Goal: Information Seeking & Learning: Learn about a topic

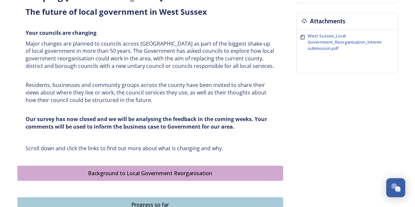
scroll to position [262, 0]
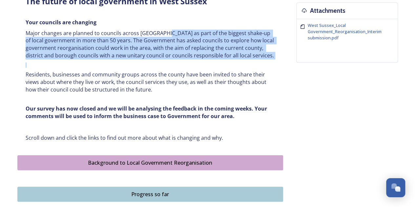
drag, startPoint x: 170, startPoint y: 54, endPoint x: 175, endPoint y: 65, distance: 12.3
click at [175, 65] on div "Shaping [GEOGRAPHIC_DATA] ﻿﻿﻿The future of local government in [GEOGRAPHIC_DATA…" at bounding box center [150, 60] width 259 height 170
click at [175, 65] on h6 at bounding box center [150, 64] width 249 height 5
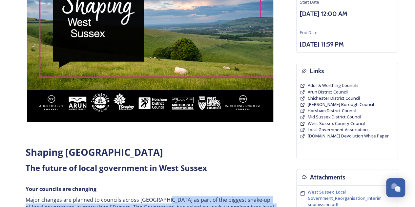
scroll to position [131, 0]
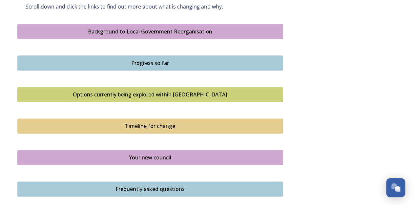
scroll to position [426, 0]
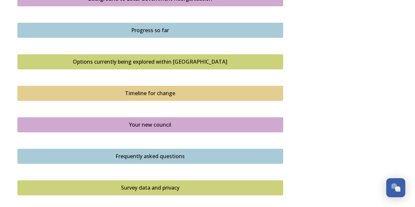
click at [154, 62] on div "Options currently being explored within [GEOGRAPHIC_DATA]" at bounding box center [150, 62] width 258 height 8
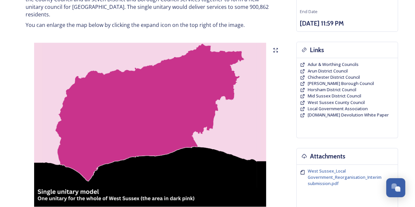
scroll to position [131, 0]
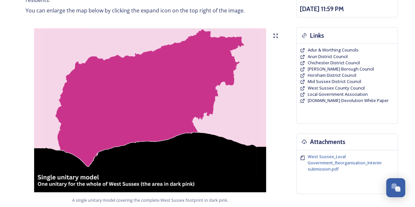
click at [158, 83] on img at bounding box center [150, 110] width 266 height 164
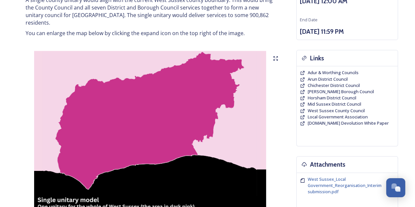
scroll to position [98, 0]
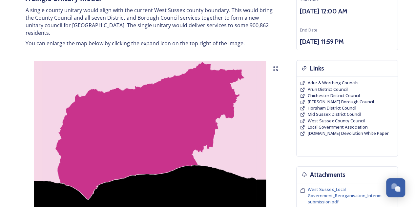
click at [132, 110] on img at bounding box center [150, 143] width 266 height 164
click at [276, 66] on icon at bounding box center [275, 68] width 5 height 5
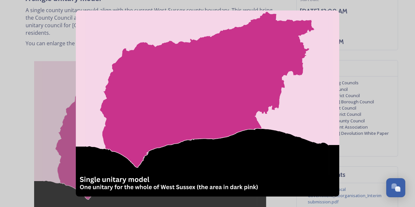
click at [227, 70] on img at bounding box center [207, 103] width 263 height 186
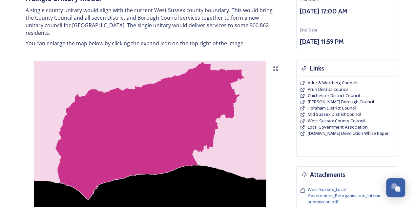
scroll to position [131, 0]
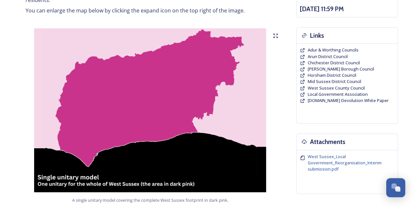
click at [244, 63] on img at bounding box center [150, 110] width 266 height 164
click at [274, 33] on icon at bounding box center [275, 35] width 5 height 5
drag, startPoint x: 104, startPoint y: 106, endPoint x: 0, endPoint y: 110, distance: 104.0
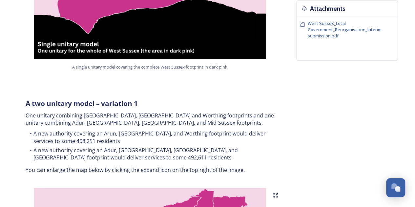
scroll to position [295, 0]
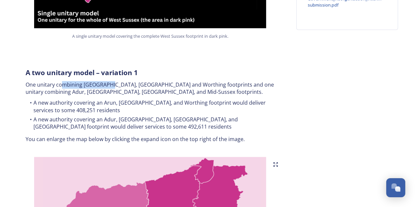
drag, startPoint x: 61, startPoint y: 74, endPoint x: 108, endPoint y: 80, distance: 47.2
click at [108, 81] on p "One unitary combining Arun, Chichester and Worthing footprints and one unitary …" at bounding box center [150, 88] width 249 height 15
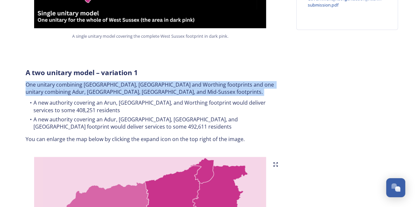
click at [108, 81] on p "One unitary combining Arun, Chichester and Worthing footprints and one unitary …" at bounding box center [150, 88] width 249 height 15
click at [82, 81] on p "One unitary combining Arun, Chichester and Worthing footprints and one unitary …" at bounding box center [150, 88] width 249 height 15
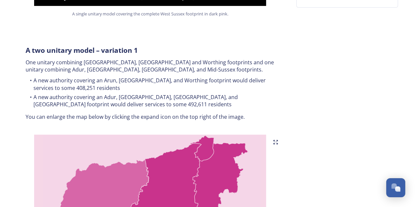
scroll to position [328, 0]
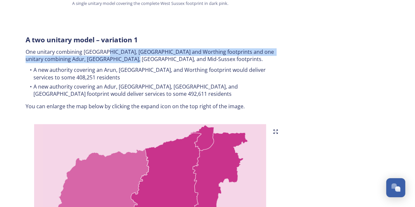
drag, startPoint x: 113, startPoint y: 51, endPoint x: 126, endPoint y: 56, distance: 14.0
click at [126, 56] on div "A two unitary model – variation 1 One unitary combining Arun, Chichester and Wo…" at bounding box center [150, 72] width 259 height 83
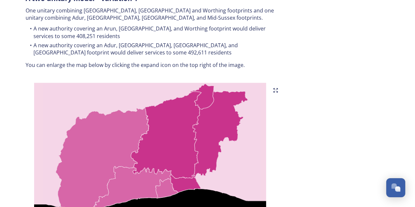
scroll to position [426, 0]
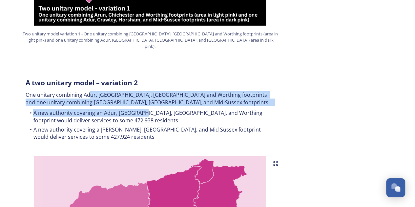
drag, startPoint x: 97, startPoint y: 88, endPoint x: 146, endPoint y: 102, distance: 50.4
click at [146, 102] on div "A two unitary model – variation 2 One unitary combining Adur, Arun, Chichester …" at bounding box center [150, 110] width 259 height 72
click at [146, 109] on li "A new authority covering an Adur, Arun, Chichester, and Worthing footprint woul…" at bounding box center [150, 116] width 249 height 15
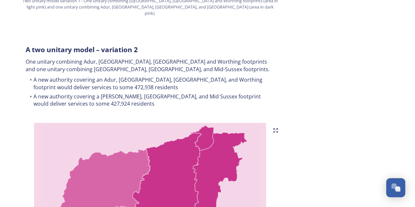
drag, startPoint x: 85, startPoint y: 54, endPoint x: 127, endPoint y: 77, distance: 48.3
click at [127, 77] on div "A two unitary model – variation 2 One unitary combining Adur, Arun, Chichester …" at bounding box center [150, 77] width 259 height 72
click at [128, 77] on li "A new authority covering an Adur, Arun, Chichester, and Worthing footprint woul…" at bounding box center [150, 83] width 249 height 15
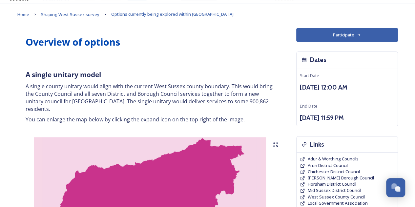
scroll to position [33, 0]
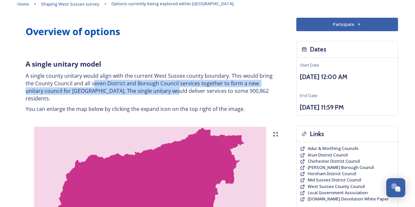
drag, startPoint x: 95, startPoint y: 84, endPoint x: 152, endPoint y: 94, distance: 57.9
click at [152, 94] on p "A single county unitary would align with the current West Sussex county boundar…" at bounding box center [150, 87] width 249 height 30
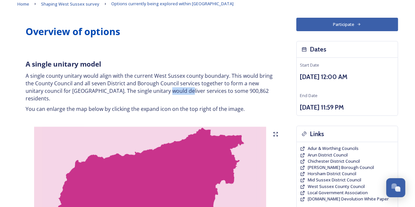
click at [152, 94] on p "A single county unitary would align with the current West Sussex county boundar…" at bounding box center [150, 87] width 249 height 30
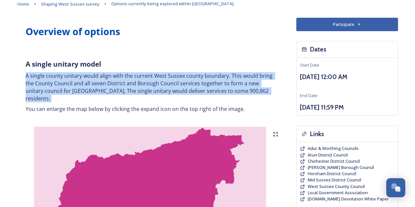
click at [152, 94] on p "A single county unitary would align with the current West Sussex county boundar…" at bounding box center [150, 87] width 249 height 30
click at [135, 88] on p "A single county unitary would align with the current West Sussex county boundar…" at bounding box center [150, 87] width 249 height 30
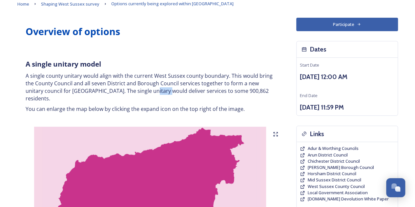
click at [135, 88] on p "A single county unitary would align with the current West Sussex county boundar…" at bounding box center [150, 87] width 249 height 30
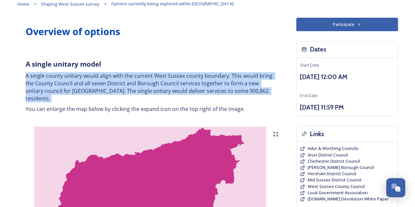
click at [135, 88] on p "A single county unitary would align with the current West Sussex county boundar…" at bounding box center [150, 87] width 249 height 30
click at [115, 84] on p "A single county unitary would align with the current West Sussex county boundar…" at bounding box center [150, 87] width 249 height 30
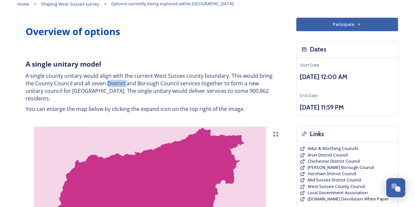
click at [115, 84] on p "A single county unitary would align with the current West Sussex county boundar…" at bounding box center [150, 87] width 249 height 30
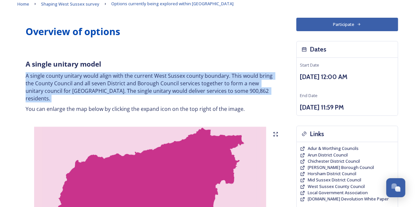
click at [115, 84] on p "A single county unitary would align with the current West Sussex county boundar…" at bounding box center [150, 87] width 249 height 30
click at [156, 84] on p "A single county unitary would align with the current West Sussex county boundar…" at bounding box center [150, 87] width 249 height 30
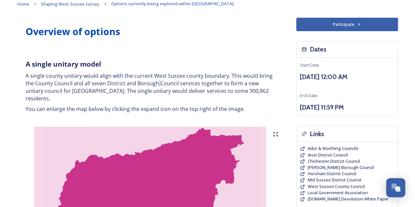
click at [156, 84] on p "A single county unitary would align with the current West Sussex county boundar…" at bounding box center [150, 87] width 249 height 30
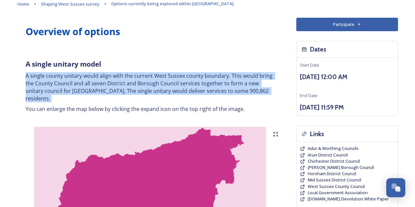
click at [156, 84] on p "A single county unitary would align with the current West Sussex county boundar…" at bounding box center [150, 87] width 249 height 30
click at [149, 84] on p "A single county unitary would align with the current West Sussex county boundar…" at bounding box center [150, 87] width 249 height 30
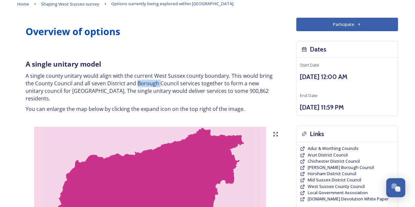
click at [149, 84] on p "A single county unitary would align with the current West Sussex county boundar…" at bounding box center [150, 87] width 249 height 30
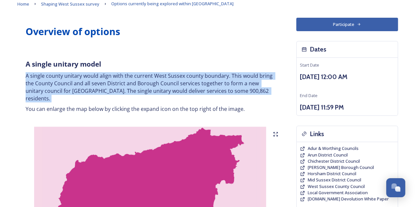
click at [149, 84] on p "A single county unitary would align with the current West Sussex county boundar…" at bounding box center [150, 87] width 249 height 30
click at [179, 90] on p "A single county unitary would align with the current West Sussex county boundar…" at bounding box center [150, 87] width 249 height 30
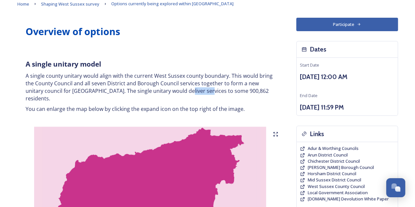
click at [179, 90] on p "A single county unitary would align with the current West Sussex county boundar…" at bounding box center [150, 87] width 249 height 30
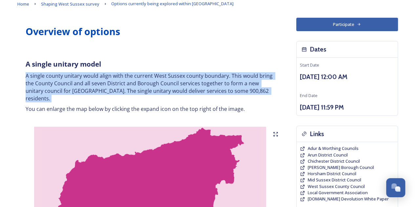
click at [179, 90] on p "A single county unitary would align with the current West Sussex county boundar…" at bounding box center [150, 87] width 249 height 30
click at [155, 90] on p "A single county unitary would align with the current West Sussex county boundar…" at bounding box center [150, 87] width 249 height 30
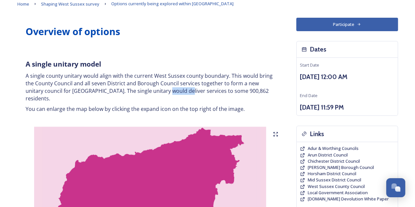
click at [155, 90] on p "A single county unitary would align with the current West Sussex county boundar…" at bounding box center [150, 87] width 249 height 30
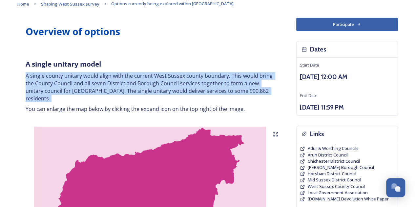
click at [199, 92] on p "A single county unitary would align with the current West Sussex county boundar…" at bounding box center [150, 87] width 249 height 30
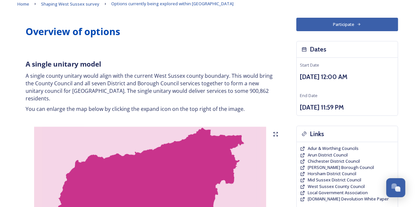
click at [200, 93] on p "A single county unitary would align with the current West Sussex county boundar…" at bounding box center [150, 87] width 249 height 30
click at [203, 90] on p "A single county unitary would align with the current West Sussex county boundar…" at bounding box center [150, 87] width 249 height 30
